Goal: Task Accomplishment & Management: Manage account settings

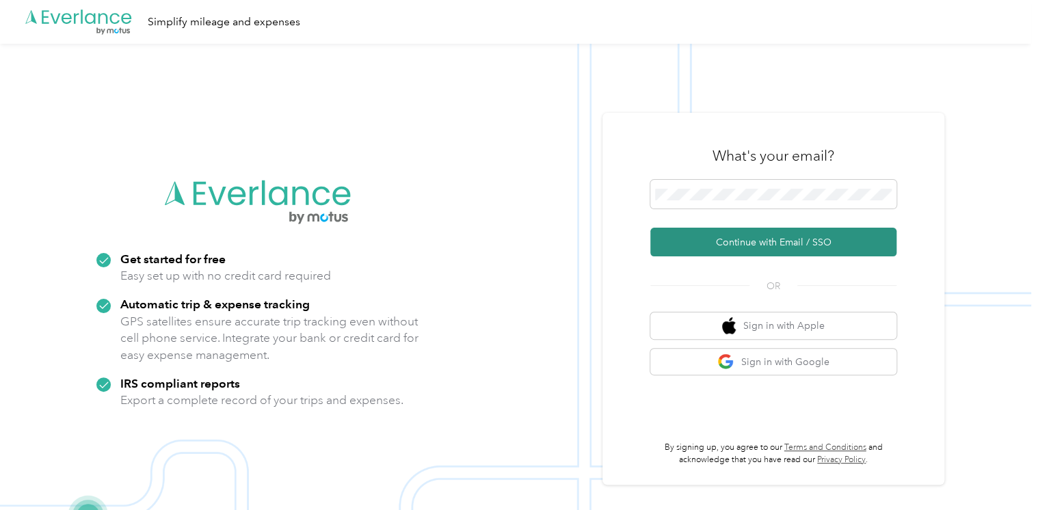
click at [753, 239] on button "Continue with Email / SSO" at bounding box center [773, 242] width 246 height 29
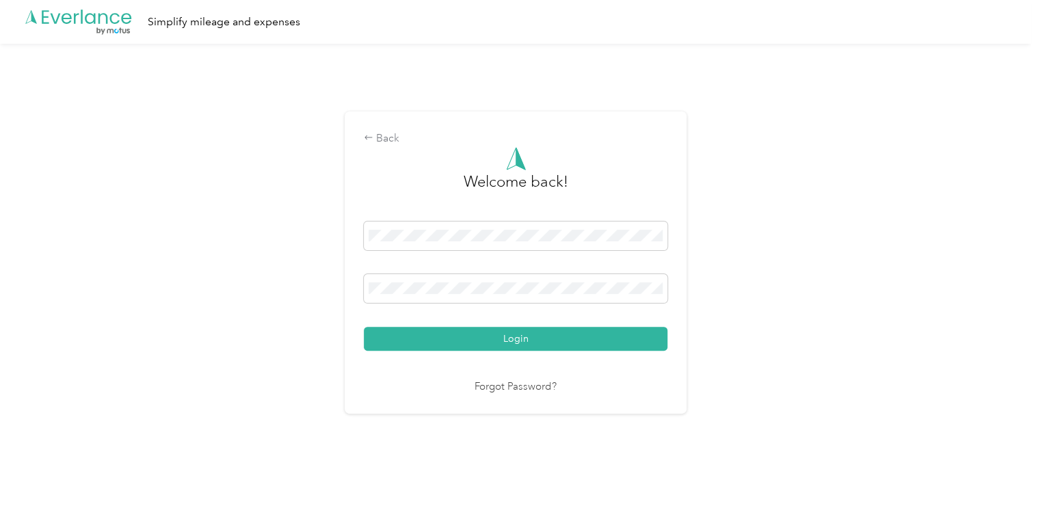
click at [522, 337] on button "Login" at bounding box center [516, 339] width 304 height 24
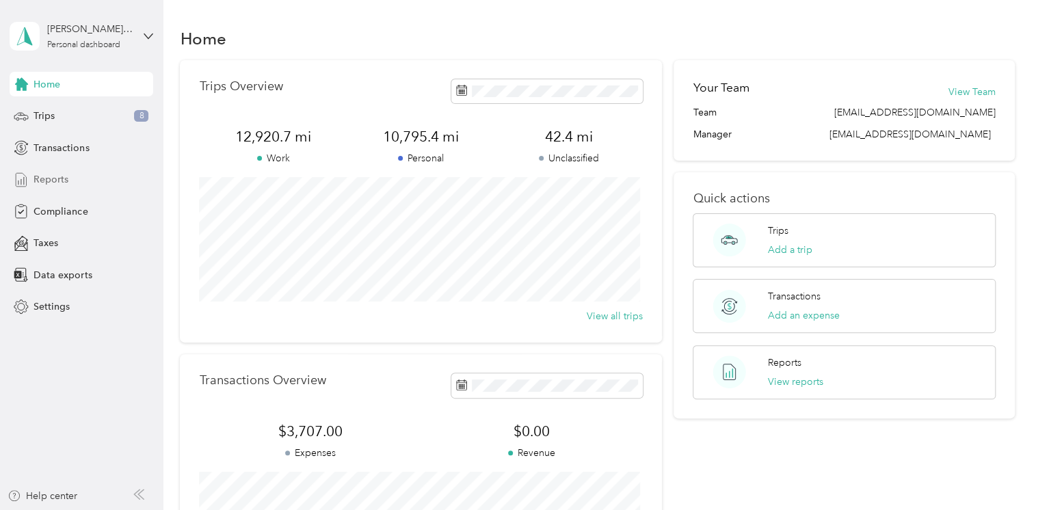
click at [55, 179] on span "Reports" at bounding box center [50, 179] width 35 height 14
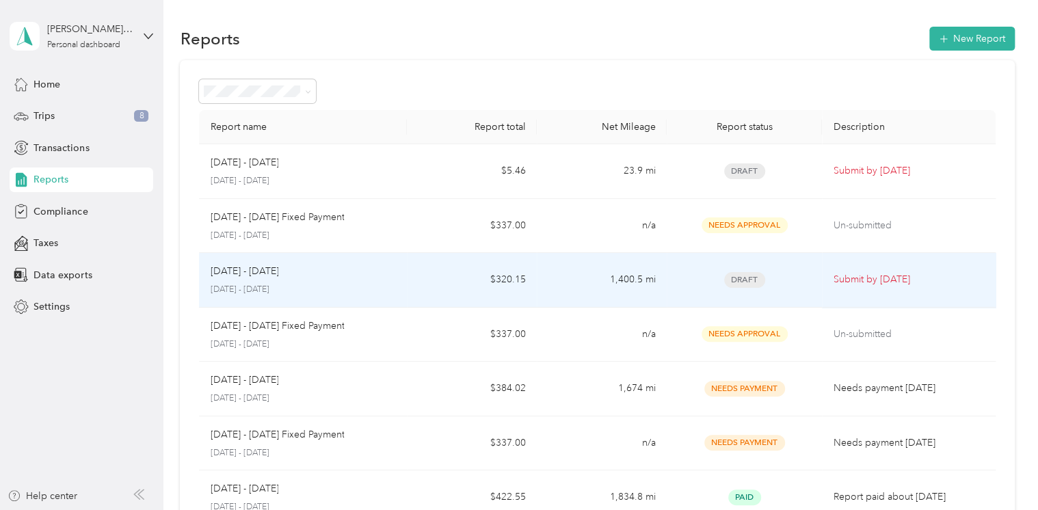
click at [855, 282] on p "Submit by [DATE]" at bounding box center [908, 279] width 151 height 15
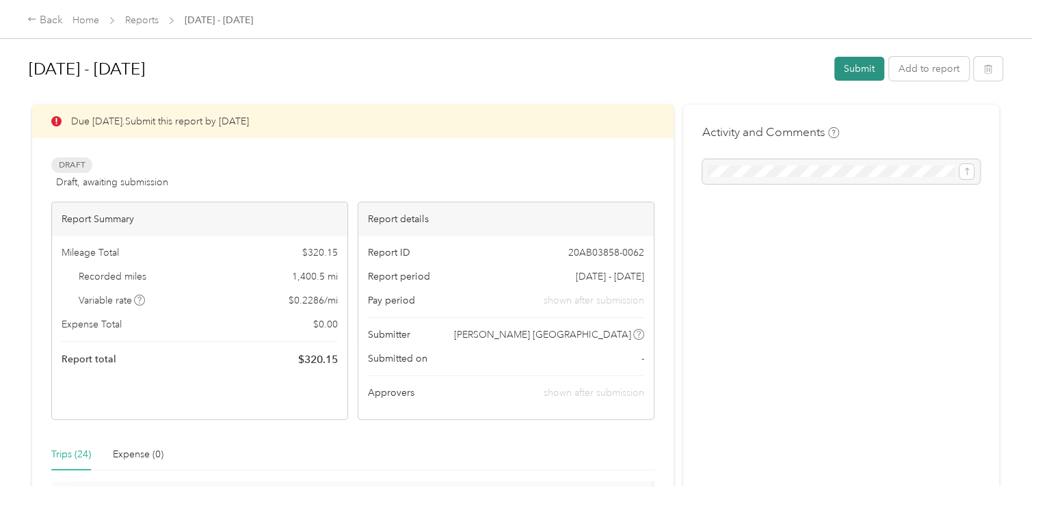
click at [848, 63] on button "Submit" at bounding box center [859, 69] width 50 height 24
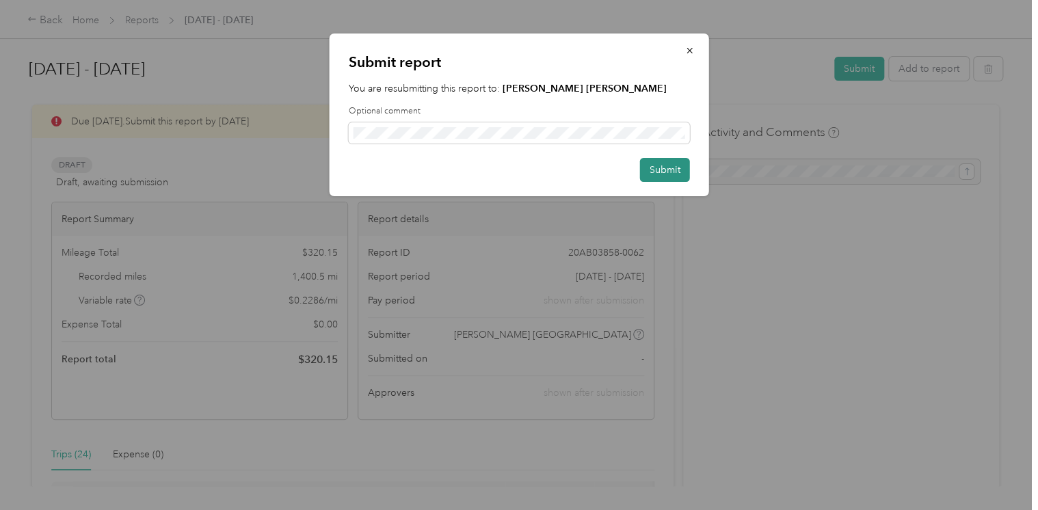
click at [667, 172] on button "Submit" at bounding box center [665, 170] width 50 height 24
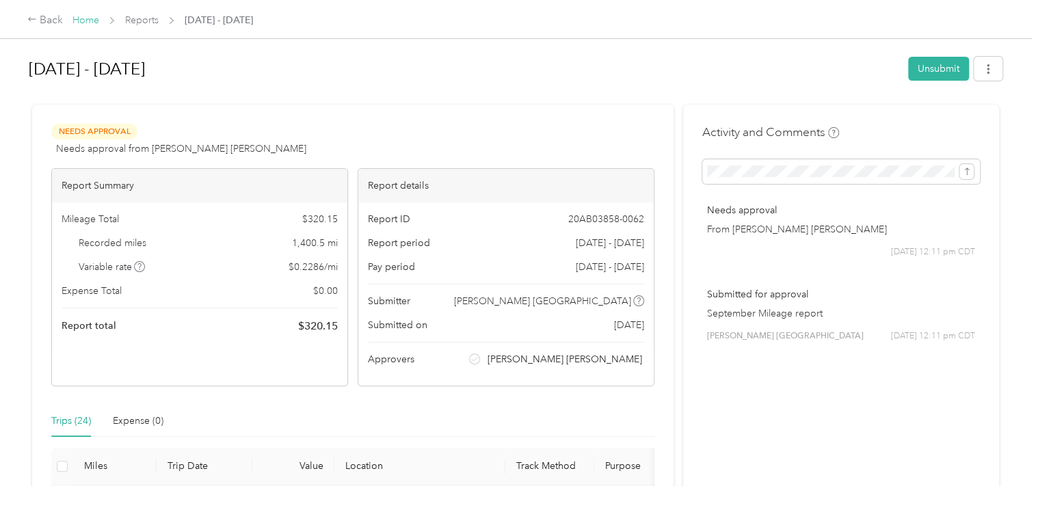
click at [84, 21] on link "Home" at bounding box center [85, 20] width 27 height 12
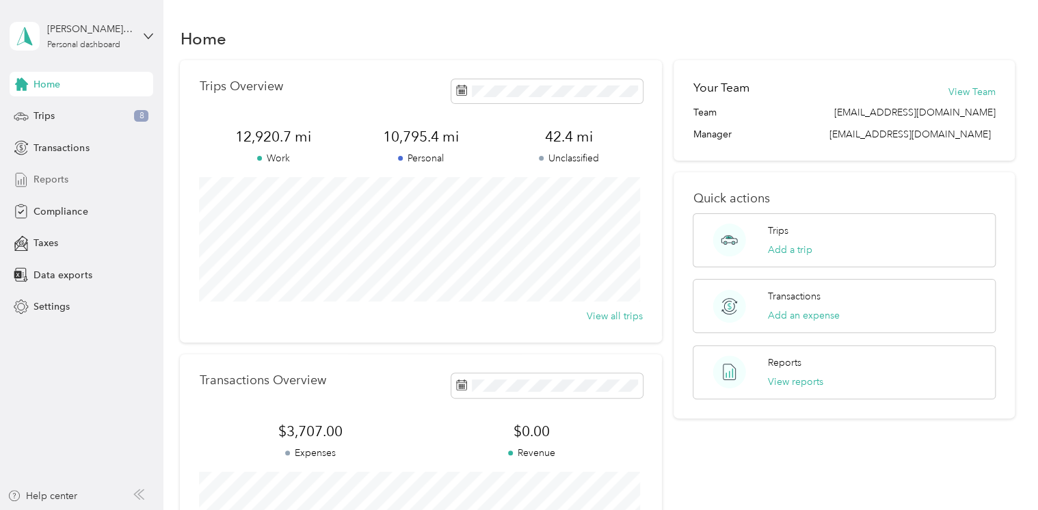
click at [57, 174] on span "Reports" at bounding box center [50, 179] width 35 height 14
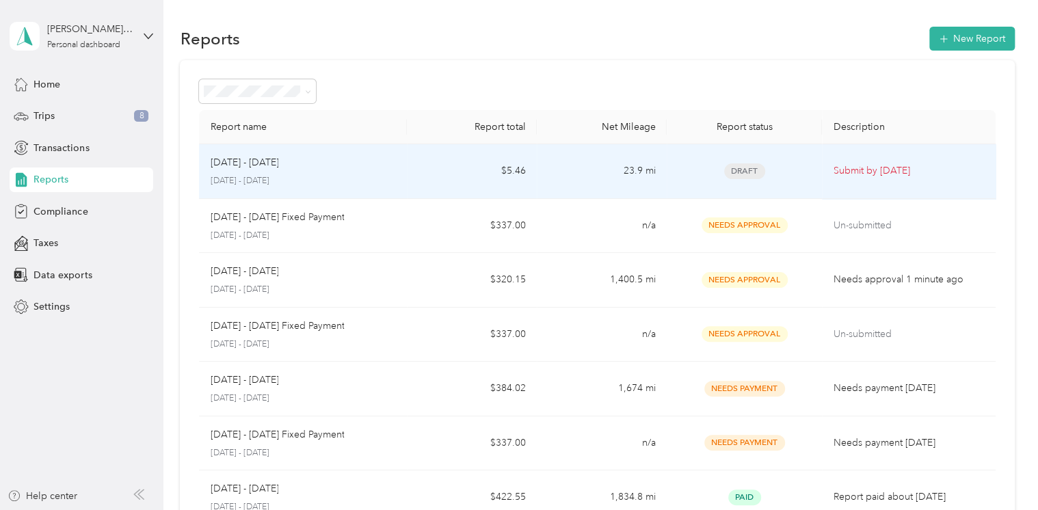
click at [852, 171] on p "Submit by [DATE]" at bounding box center [908, 170] width 151 height 15
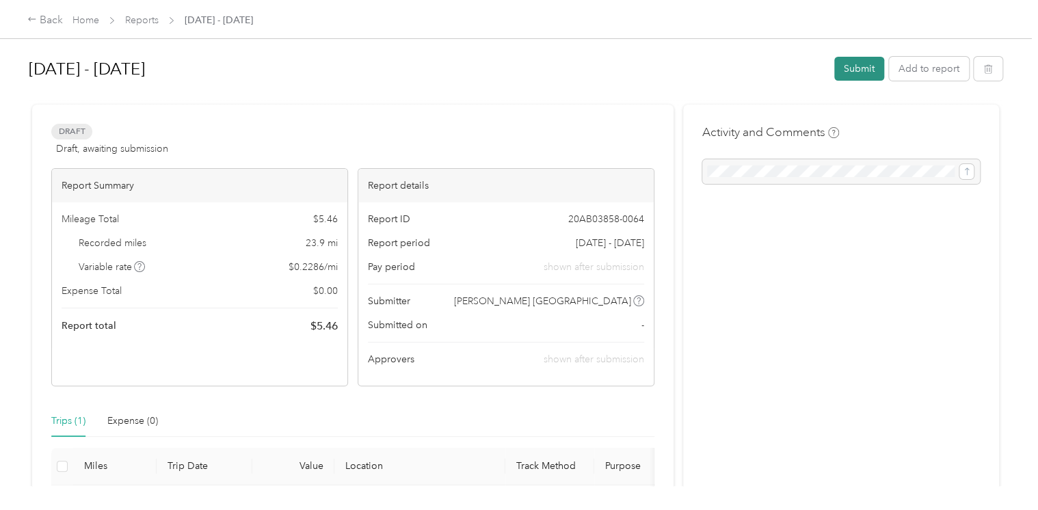
click at [865, 67] on button "Submit" at bounding box center [859, 69] width 50 height 24
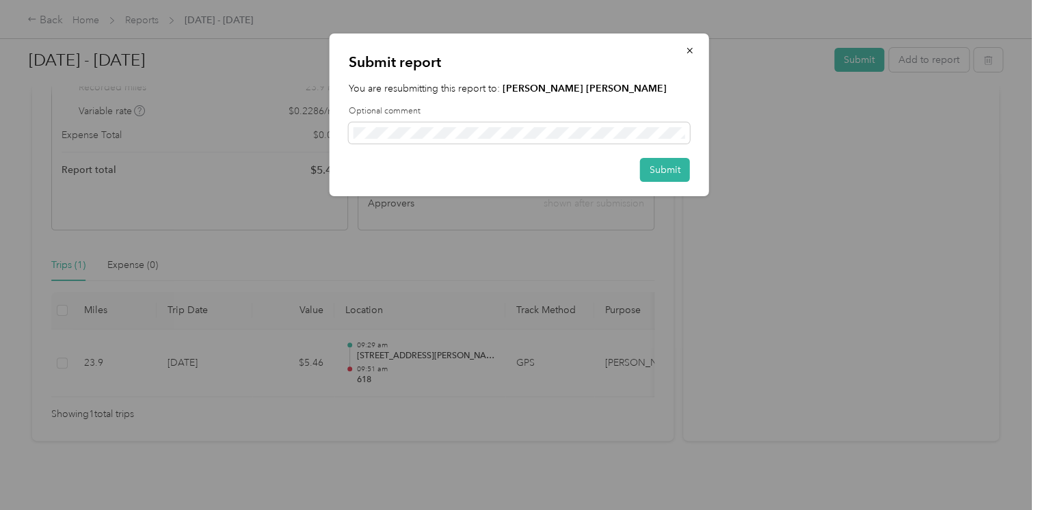
scroll to position [178, 0]
click at [661, 169] on button "Submit" at bounding box center [665, 170] width 50 height 24
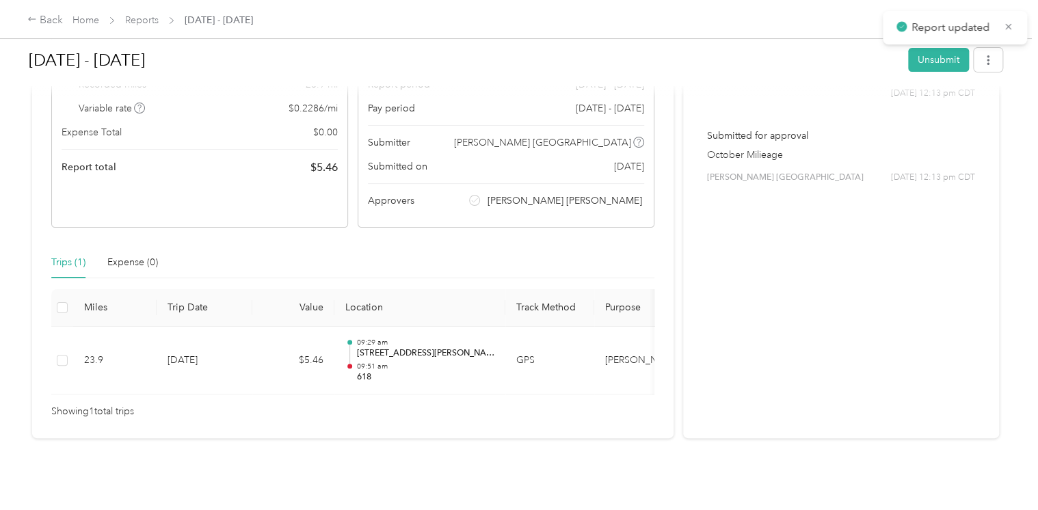
scroll to position [0, 0]
